Goal: Task Accomplishment & Management: Use online tool/utility

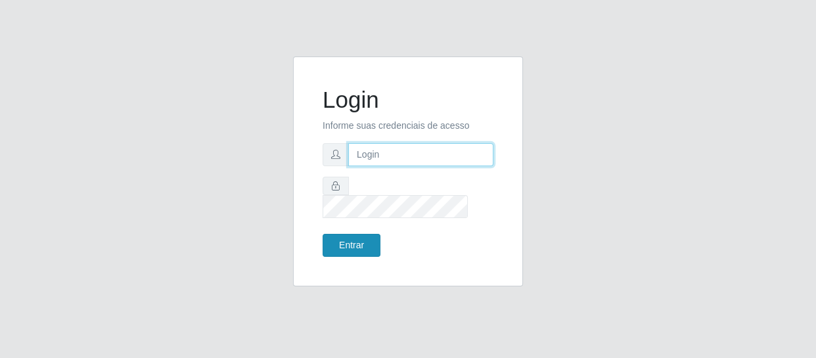
type input "[EMAIL_ADDRESS][DOMAIN_NAME]"
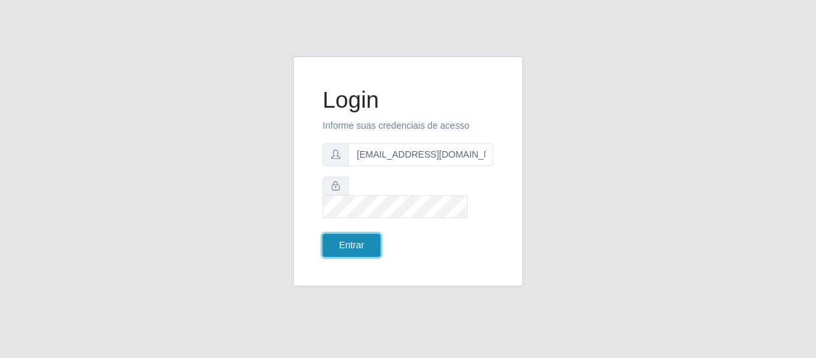
click at [350, 234] on button "Entrar" at bounding box center [352, 245] width 58 height 23
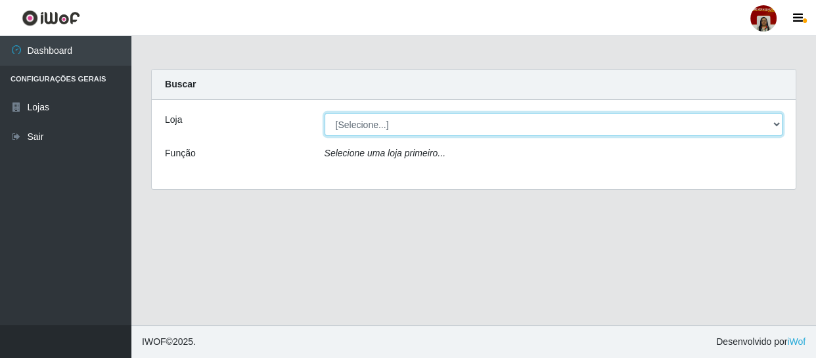
click at [437, 126] on select "[Selecione...] Mar Vermelho - Loja 04" at bounding box center [554, 124] width 459 height 23
select select "251"
click at [325, 113] on select "[Selecione...] Mar Vermelho - Loja 04" at bounding box center [554, 124] width 459 height 23
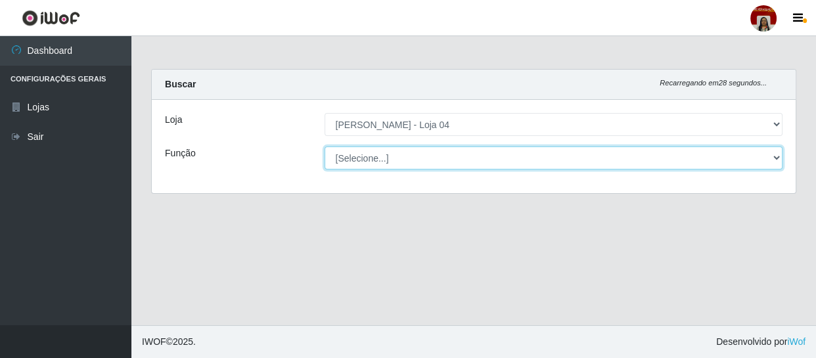
click at [394, 164] on select "[Selecione...] ASG ASG + ASG ++ Auxiliar de Depósito Auxiliar de Depósito + Aux…" at bounding box center [554, 158] width 459 height 23
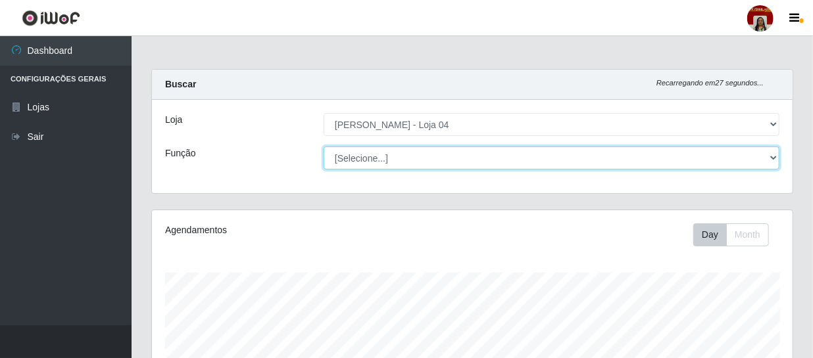
scroll to position [273, 640]
click at [323, 147] on select "[Selecione...] ASG ASG + ASG ++ Auxiliar de Depósito Auxiliar de Depósito + Aux…" at bounding box center [551, 158] width 456 height 23
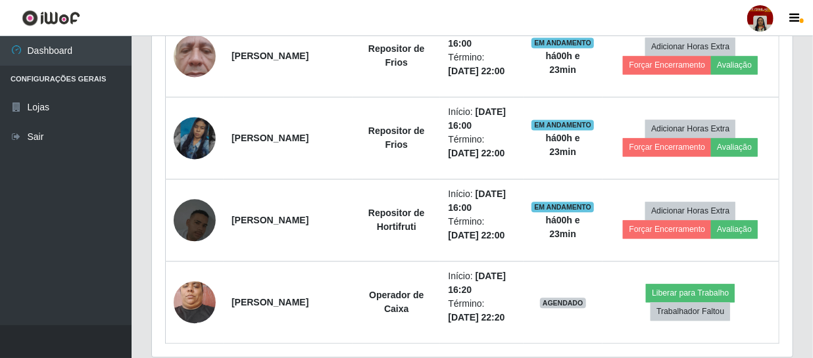
scroll to position [1265, 0]
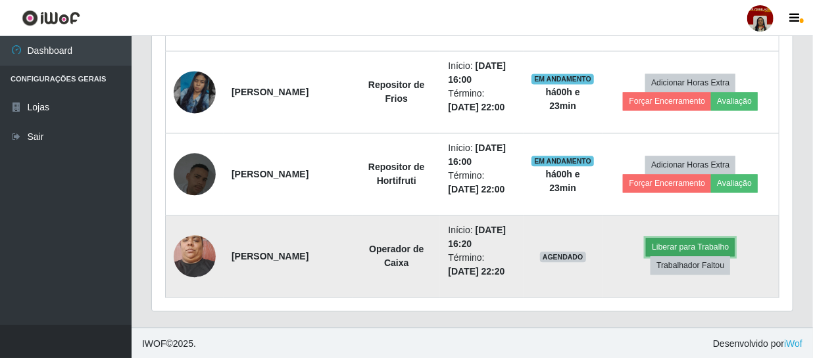
click at [660, 242] on button "Liberar para Trabalho" at bounding box center [690, 247] width 89 height 18
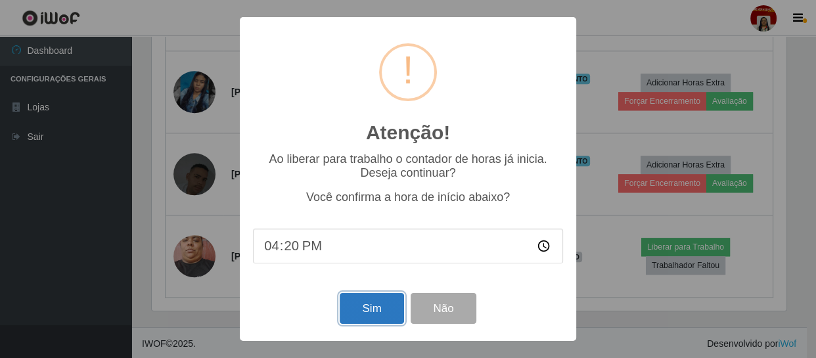
click at [373, 308] on button "Sim" at bounding box center [372, 308] width 64 height 31
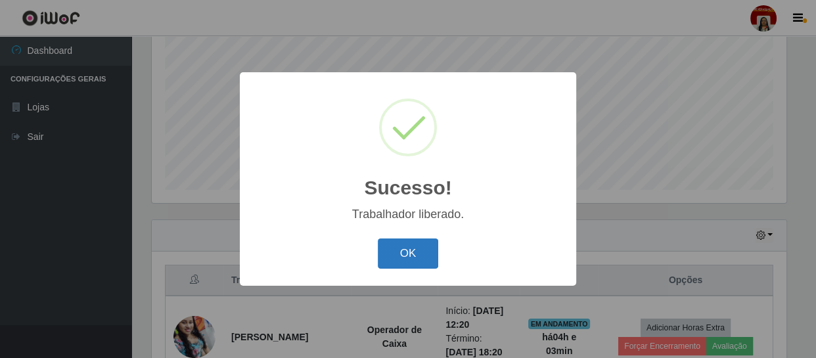
click at [426, 252] on button "OK" at bounding box center [408, 254] width 61 height 31
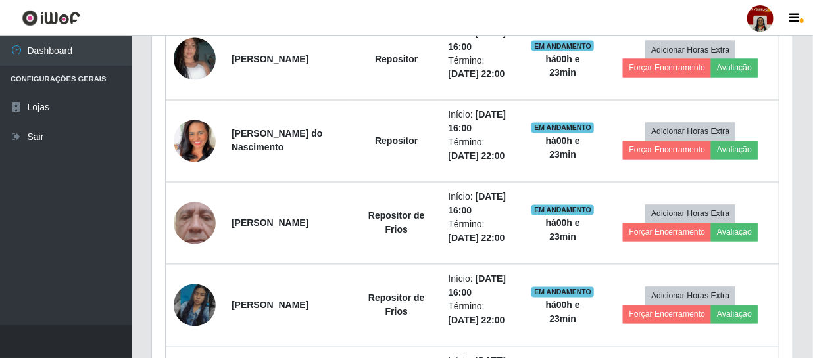
scroll to position [1260, 0]
